Goal: Use online tool/utility: Utilize a website feature to perform a specific function

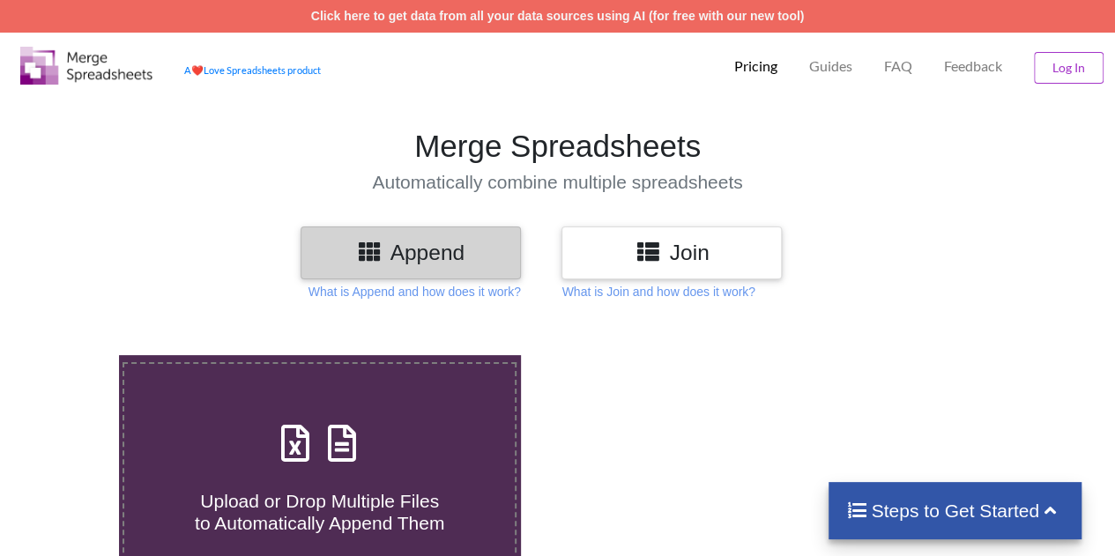
click at [397, 479] on h4 "Upload or Drop Multiple Files to Automatically Append Them" at bounding box center [319, 501] width 390 height 67
click at [73, 355] on input "Upload or Drop Multiple Files to Automatically Append Them" at bounding box center [73, 355] width 0 height 0
type input "C:\fakepath\JAP 2025.xlsx"
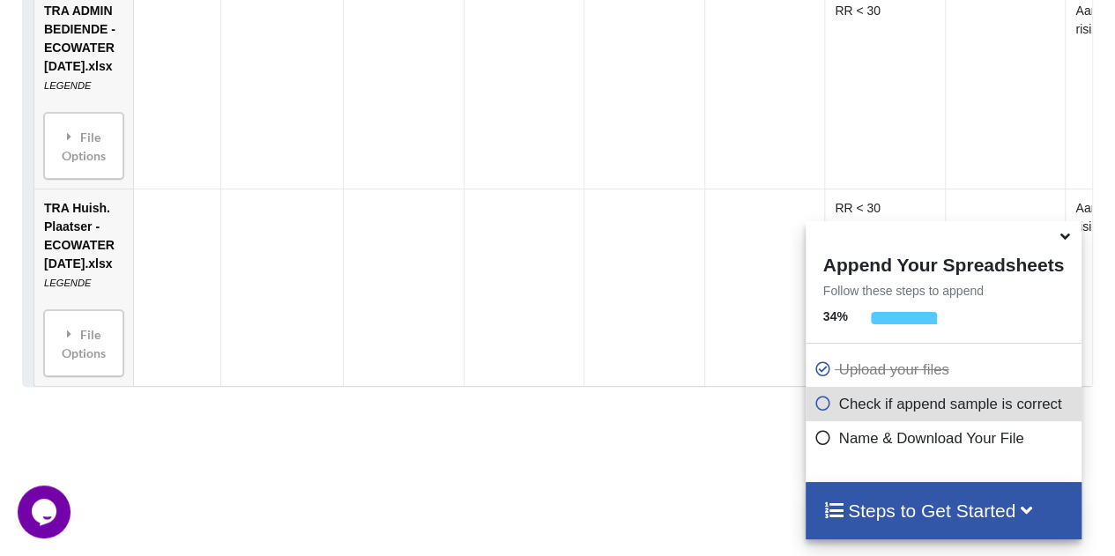
scroll to position [1205, 0]
click at [1064, 238] on icon at bounding box center [1065, 234] width 19 height 16
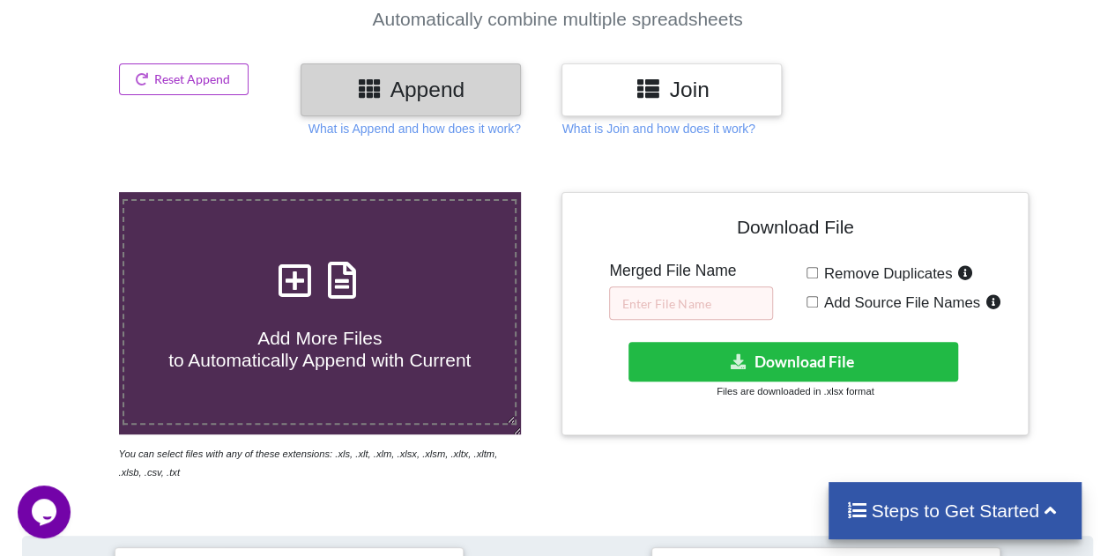
scroll to position [159, 0]
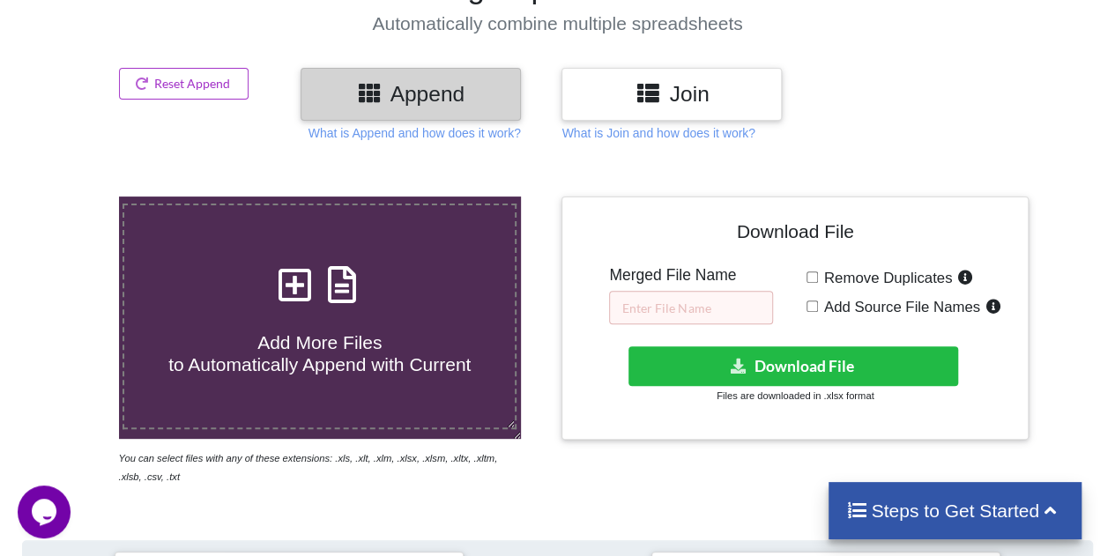
click at [810, 308] on input "Add Source File Names" at bounding box center [811, 305] width 11 height 11
checkbox input "true"
click at [703, 309] on input "text" at bounding box center [691, 307] width 164 height 33
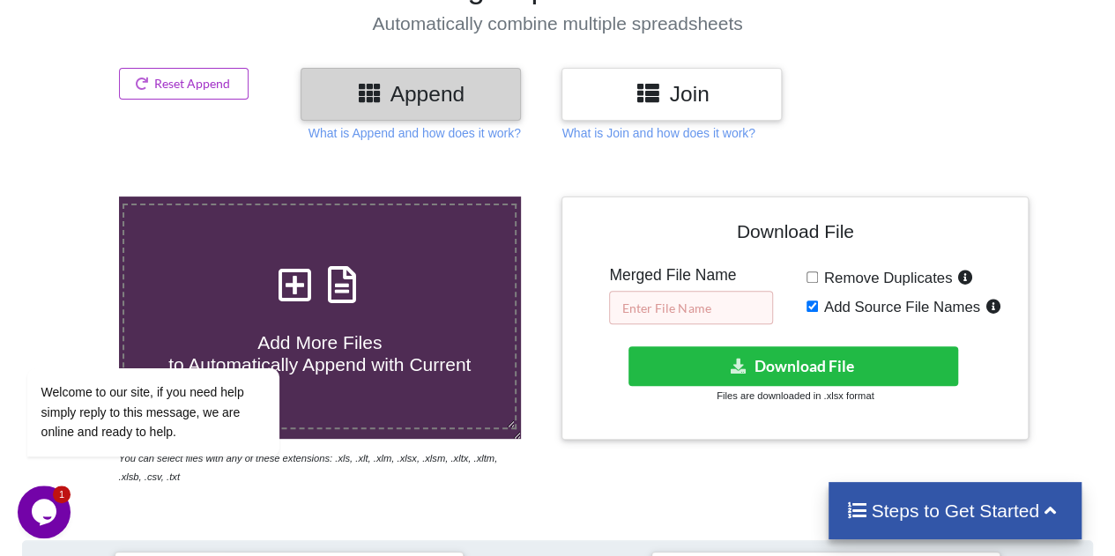
paste input "Employee health and safety risk assessment"
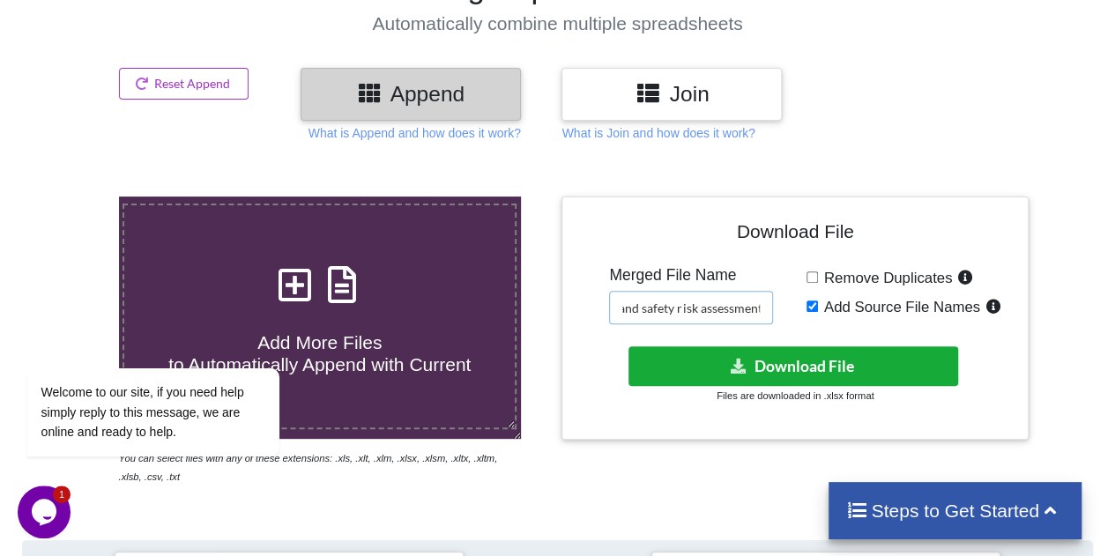
type input "Employee health and safety risk assessment"
click at [773, 368] on button "Download File" at bounding box center [793, 366] width 330 height 40
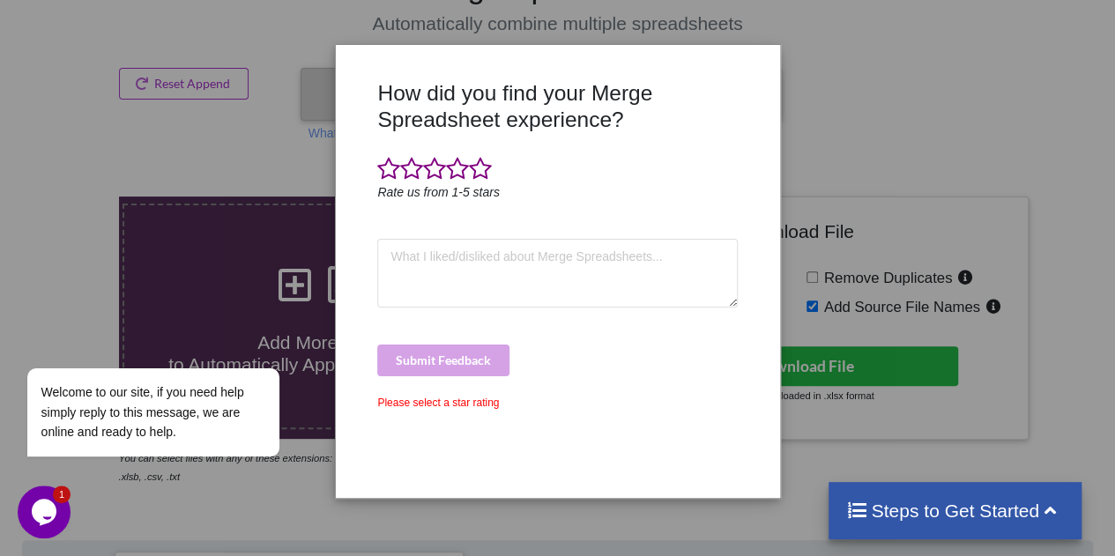
click at [747, 533] on div "How did you find your Merge Spreadsheet experience? Rate us from 1-5 stars Subm…" at bounding box center [557, 278] width 1115 height 556
click at [923, 148] on div "How did you find your Merge Spreadsheet experience? Rate us from 1-5 stars Subm…" at bounding box center [557, 278] width 1115 height 556
click at [486, 165] on span at bounding box center [480, 169] width 23 height 25
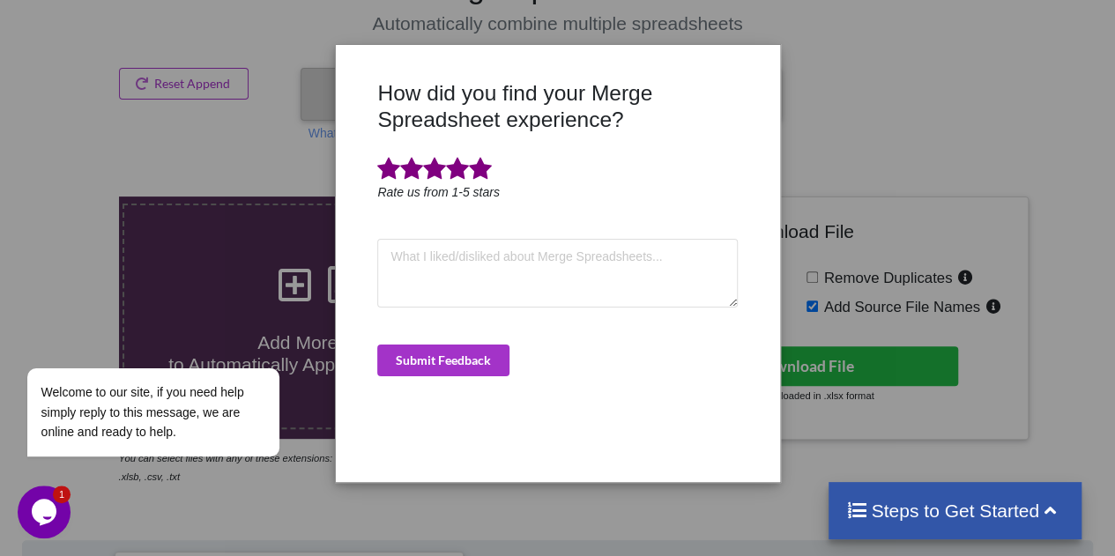
click at [476, 339] on div "How did you find your Merge Spreadsheet experience? Rate us from 1-5 stars Subm…" at bounding box center [557, 274] width 368 height 389
click at [478, 353] on button "Submit Feedback" at bounding box center [443, 361] width 132 height 32
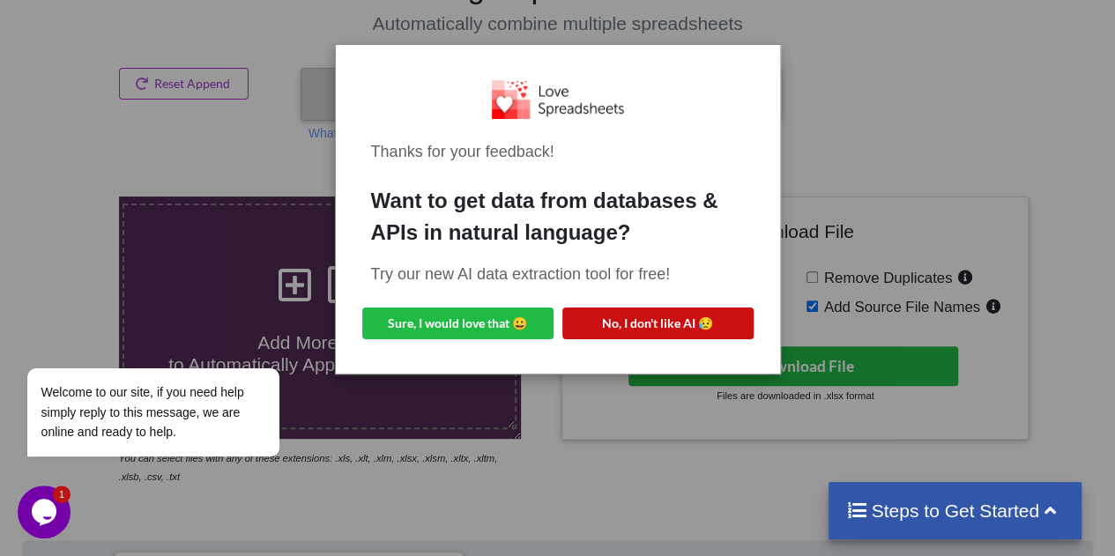
click at [665, 315] on button "No, I don't like AI 😥" at bounding box center [657, 324] width 191 height 32
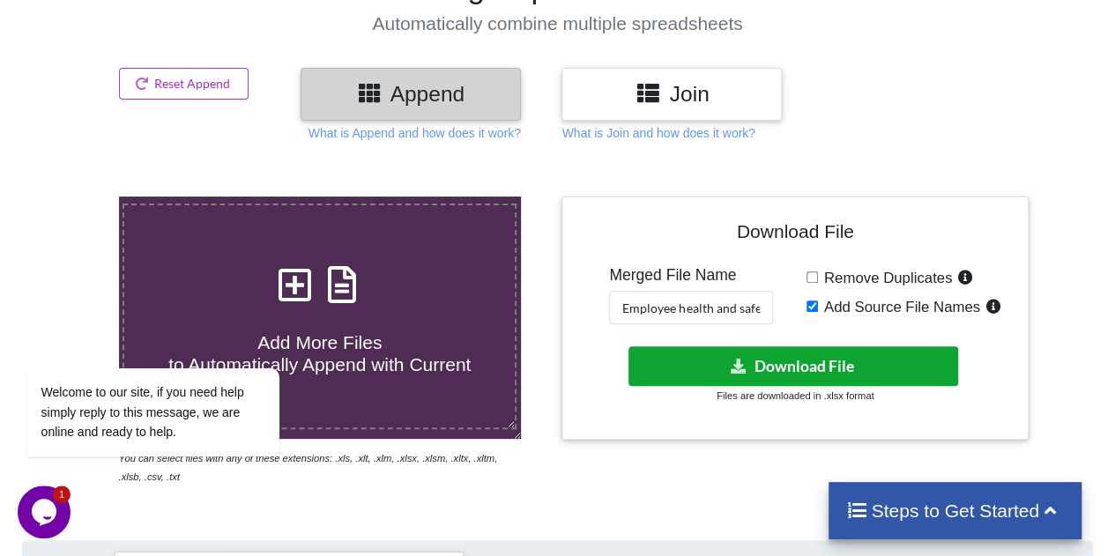
click at [717, 359] on button "Download File" at bounding box center [793, 366] width 330 height 40
